Goal: Find specific page/section: Find specific page/section

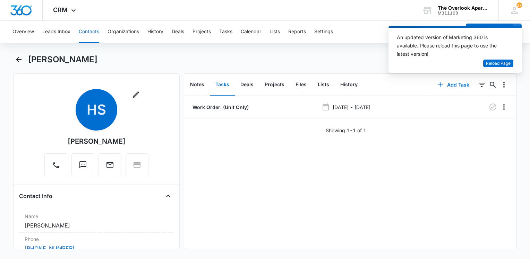
scroll to position [104, 0]
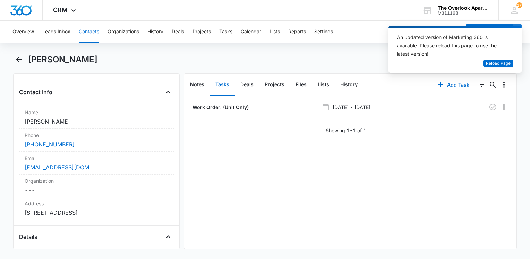
click at [302, 58] on div "[PERSON_NAME]" at bounding box center [272, 59] width 488 height 11
click at [477, 114] on li "Work Order: (Unit Only) [DATE] - [DATE]" at bounding box center [350, 107] width 332 height 23
click at [21, 60] on icon "Back" at bounding box center [19, 60] width 6 height 6
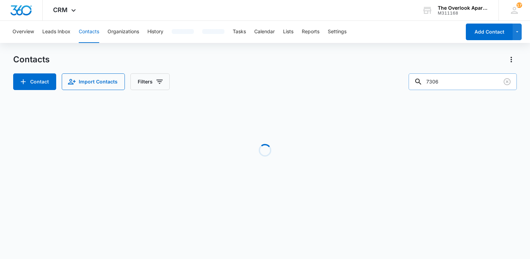
click at [468, 85] on input "7306" at bounding box center [462, 81] width 108 height 17
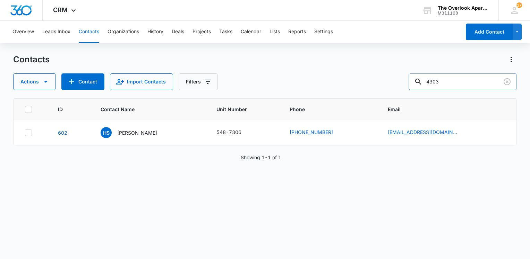
type input "4303"
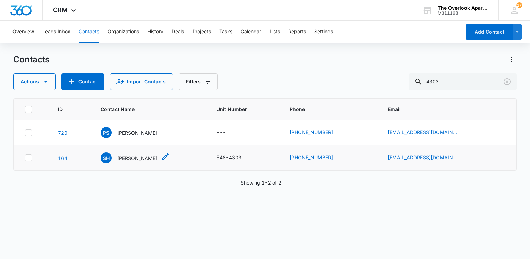
click at [150, 156] on p "Susannah Honebein" at bounding box center [137, 158] width 40 height 7
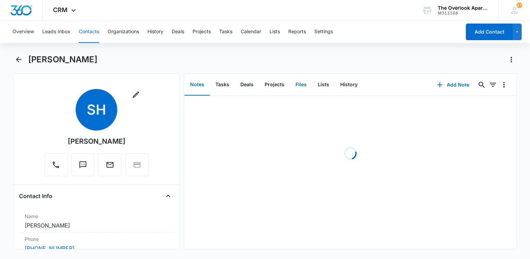
click at [298, 81] on button "Files" at bounding box center [301, 84] width 22 height 21
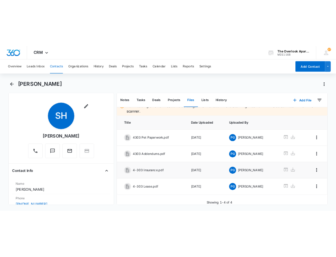
scroll to position [15, 0]
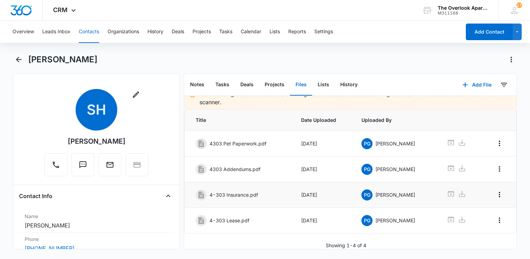
click at [447, 190] on icon at bounding box center [451, 194] width 8 height 8
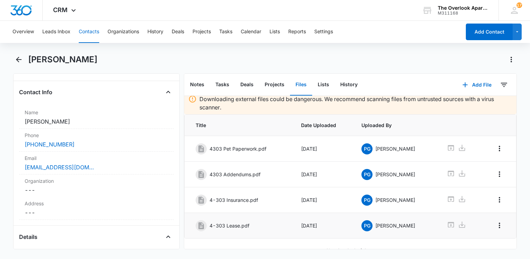
scroll to position [0, 0]
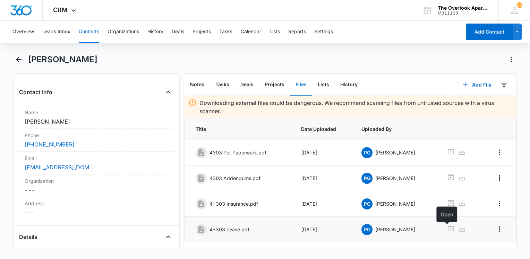
click at [448, 227] on icon at bounding box center [451, 229] width 6 height 6
click at [18, 57] on icon "Back" at bounding box center [19, 59] width 8 height 8
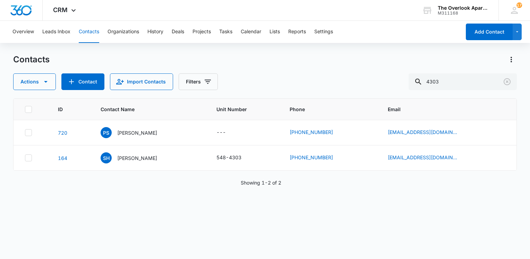
click at [116, 56] on div "Contacts" at bounding box center [264, 59] width 503 height 11
click at [90, 34] on button "Contacts" at bounding box center [89, 32] width 20 height 22
click at [99, 42] on button "Contacts" at bounding box center [89, 32] width 20 height 22
click at [99, 43] on div "Overview Leads Inbox Contacts Organizations History Deals Projects Tasks Calend…" at bounding box center [234, 32] width 452 height 22
click at [98, 42] on button "Contacts" at bounding box center [89, 32] width 20 height 22
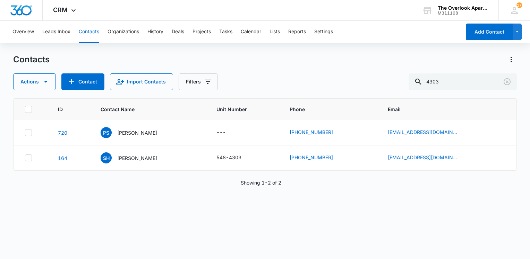
click at [98, 42] on button "Contacts" at bounding box center [89, 32] width 20 height 22
click at [99, 42] on div "Overview Leads Inbox Contacts Organizations History Deals Projects Tasks Calend…" at bounding box center [234, 32] width 452 height 22
click at [93, 34] on button "Contacts" at bounding box center [89, 32] width 20 height 22
click at [99, 51] on div "Overview Leads Inbox Contacts Organizations History Deals Projects Tasks Calend…" at bounding box center [265, 140] width 530 height 238
click at [93, 38] on button "Contacts" at bounding box center [89, 32] width 20 height 22
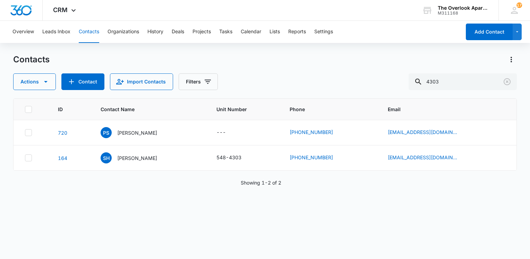
click at [93, 50] on div "Overview Leads Inbox Contacts Organizations History Deals Projects Tasks Calend…" at bounding box center [265, 140] width 530 height 238
click at [92, 35] on button "Contacts" at bounding box center [89, 32] width 20 height 22
click at [90, 49] on div "Overview Leads Inbox Contacts Organizations History Deals Projects Tasks Calend…" at bounding box center [265, 140] width 530 height 238
click at [92, 34] on button "Contacts" at bounding box center [89, 32] width 20 height 22
click at [93, 47] on div "Overview Leads Inbox Contacts Organizations History Deals Projects Tasks Calend…" at bounding box center [265, 140] width 530 height 238
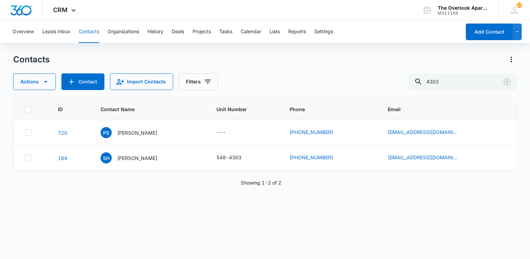
drag, startPoint x: 90, startPoint y: 32, endPoint x: 91, endPoint y: 45, distance: 12.5
click at [90, 32] on button "Contacts" at bounding box center [89, 32] width 20 height 22
click at [90, 47] on div "Overview Leads Inbox Contacts Organizations History Deals Projects Tasks Calend…" at bounding box center [265, 140] width 530 height 238
click at [91, 33] on button "Contacts" at bounding box center [89, 32] width 20 height 22
drag, startPoint x: 92, startPoint y: 49, endPoint x: 89, endPoint y: 38, distance: 11.0
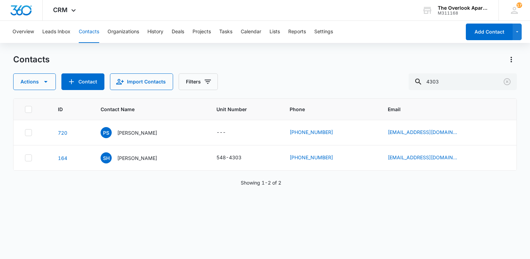
click at [90, 46] on div "Overview Leads Inbox Contacts Organizations History Deals Projects Tasks Calend…" at bounding box center [265, 140] width 530 height 238
click at [87, 44] on div "Overview Leads Inbox Contacts Organizations History Deals Projects Tasks Calend…" at bounding box center [265, 140] width 530 height 238
click at [79, 42] on button "Contacts" at bounding box center [89, 32] width 20 height 22
click at [78, 42] on div "Overview Leads Inbox Contacts Organizations History Deals Projects Tasks Calend…" at bounding box center [234, 32] width 452 height 22
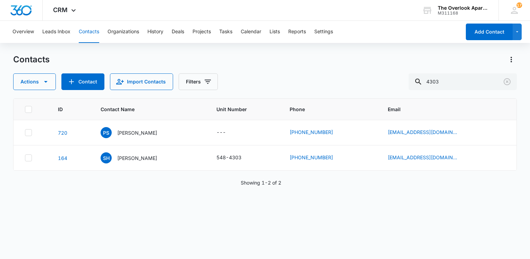
click at [88, 49] on div "Overview Leads Inbox Contacts Organizations History Deals Projects Tasks Calend…" at bounding box center [265, 140] width 530 height 238
click at [90, 35] on button "Contacts" at bounding box center [89, 32] width 20 height 22
click at [98, 42] on button "Contacts" at bounding box center [89, 32] width 20 height 22
click at [99, 42] on button "Contacts" at bounding box center [89, 32] width 20 height 22
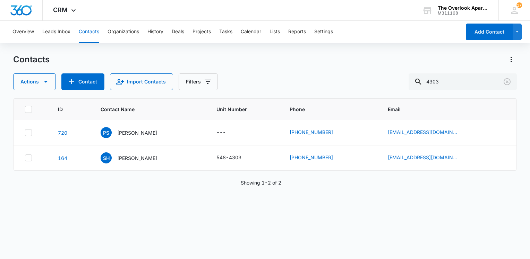
click at [101, 53] on div "Overview Leads Inbox Contacts Organizations History Deals Projects Tasks Calend…" at bounding box center [265, 140] width 530 height 238
click at [99, 58] on div "Contacts" at bounding box center [264, 59] width 503 height 11
click at [89, 185] on div "Showing 1-2 of 2" at bounding box center [264, 182] width 503 height 7
click at [107, 214] on div "ID Contact Name Unit Number Phone Email 720 PS Peyton Smith --- (229) 977-4303 …" at bounding box center [264, 174] width 503 height 152
click at [471, 79] on input "4303" at bounding box center [462, 81] width 108 height 17
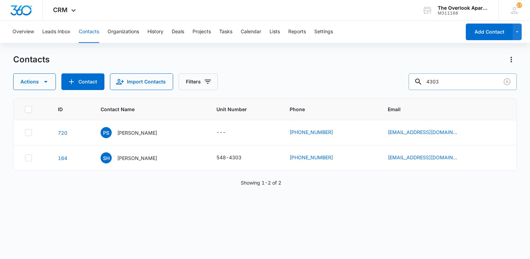
click at [471, 79] on input "4303" at bounding box center [462, 81] width 108 height 17
type input "5207"
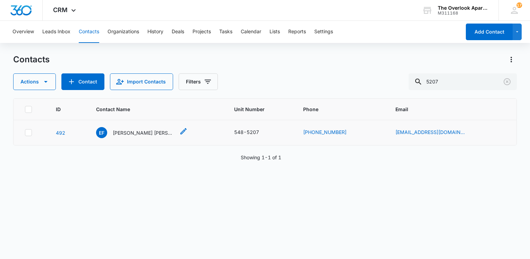
click at [140, 133] on p "Evelin F Crespo Rico & Brian Herrera" at bounding box center [144, 132] width 62 height 7
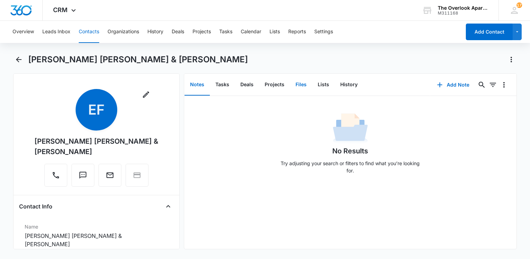
click at [304, 89] on button "Files" at bounding box center [301, 84] width 22 height 21
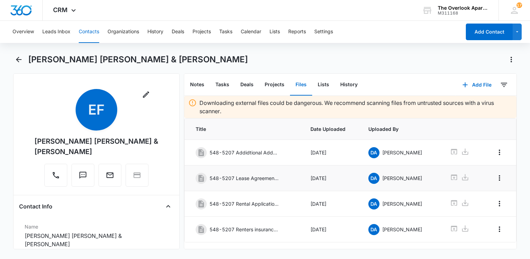
scroll to position [15, 0]
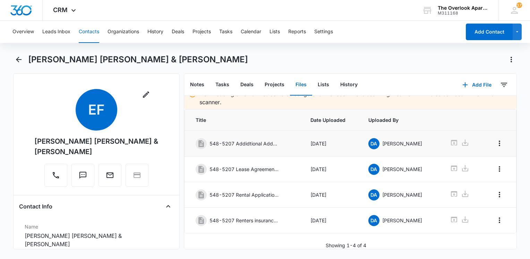
click at [452, 139] on icon at bounding box center [454, 143] width 8 height 8
click at [450, 164] on icon at bounding box center [454, 168] width 8 height 8
click at [127, 105] on div "Remove EF Evelin F Crespo Rico & Brian Herrera" at bounding box center [96, 138] width 124 height 98
click at [88, 31] on button "Contacts" at bounding box center [89, 32] width 20 height 22
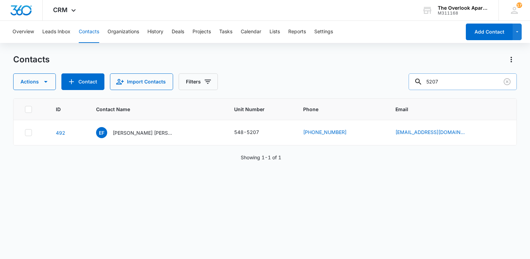
click at [454, 77] on input "5207" at bounding box center [462, 81] width 108 height 17
type input "4303"
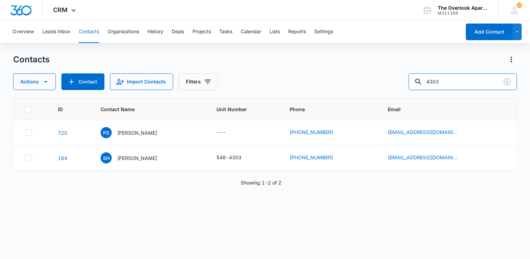
drag, startPoint x: 454, startPoint y: 77, endPoint x: 449, endPoint y: 91, distance: 14.6
drag, startPoint x: 449, startPoint y: 91, endPoint x: 155, endPoint y: 157, distance: 301.3
click at [155, 155] on p "Susannah Honebein" at bounding box center [137, 158] width 40 height 7
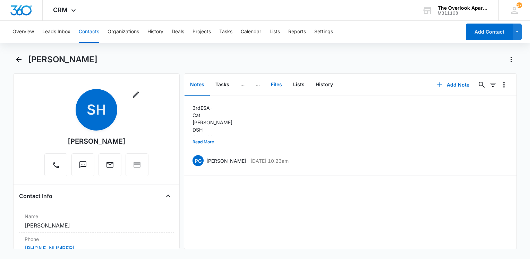
click at [274, 83] on button "Files" at bounding box center [276, 84] width 22 height 21
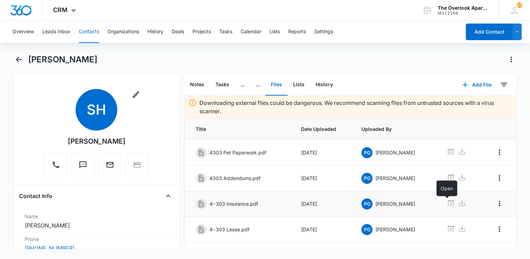
click at [449, 205] on icon at bounding box center [451, 203] width 6 height 6
click at [186, 59] on div "Susannah Honebein" at bounding box center [272, 59] width 488 height 11
click at [90, 33] on button "Contacts" at bounding box center [89, 32] width 20 height 22
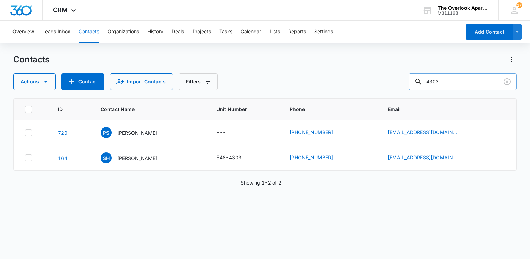
click at [457, 78] on input "4303" at bounding box center [462, 81] width 108 height 17
click at [493, 84] on input "text" at bounding box center [468, 81] width 98 height 17
type input "6302"
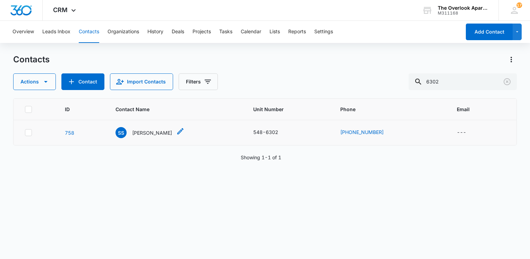
click at [156, 130] on p "Sydni Sandoval" at bounding box center [152, 132] width 40 height 7
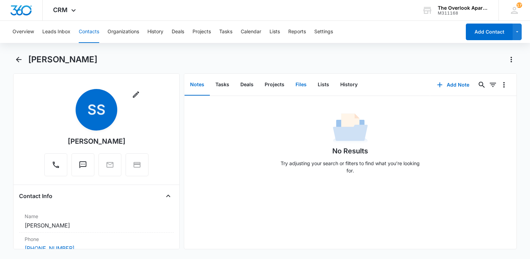
click at [298, 86] on button "Files" at bounding box center [301, 84] width 22 height 21
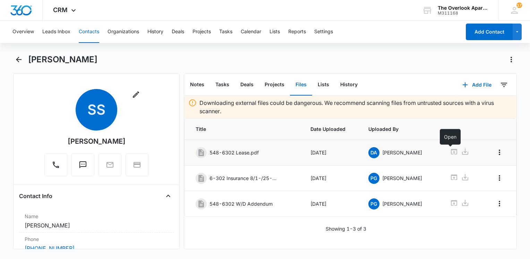
click at [451, 150] on icon at bounding box center [454, 152] width 6 height 6
click at [135, 65] on div "Sydni Sandoval" at bounding box center [264, 63] width 503 height 19
